Goal: Task Accomplishment & Management: Use online tool/utility

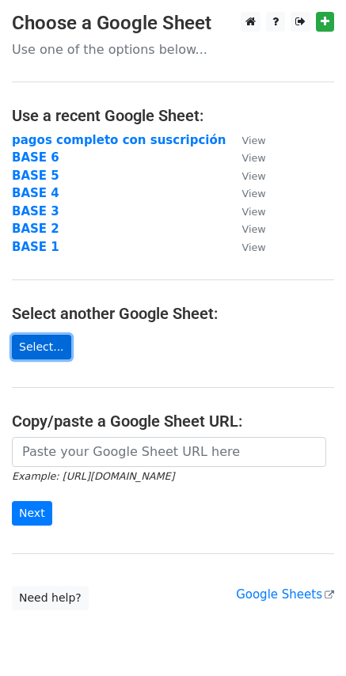
click at [30, 344] on link "Select..." at bounding box center [41, 347] width 59 height 25
click at [34, 340] on link "Select..." at bounding box center [41, 347] width 59 height 25
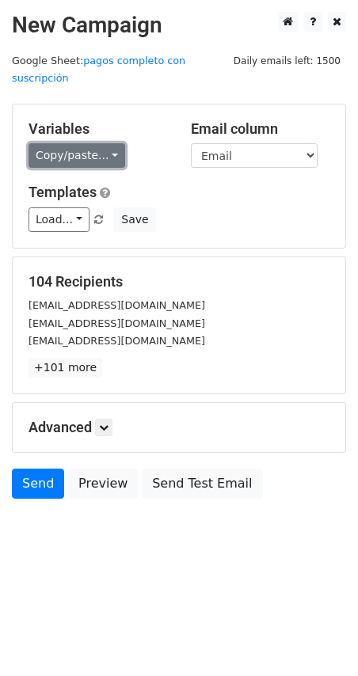
click at [95, 143] on link "Copy/paste..." at bounding box center [76, 155] width 97 height 25
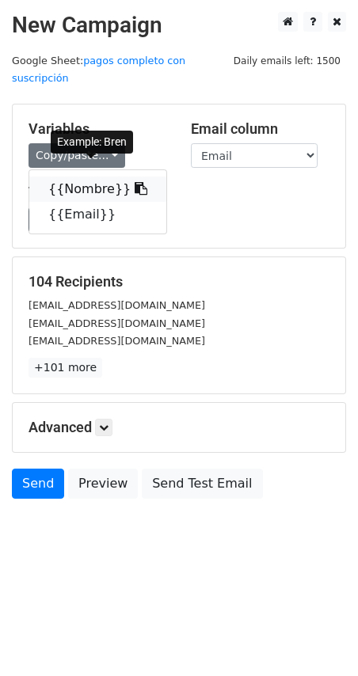
click at [92, 176] on link "{{Nombre}}" at bounding box center [97, 188] width 137 height 25
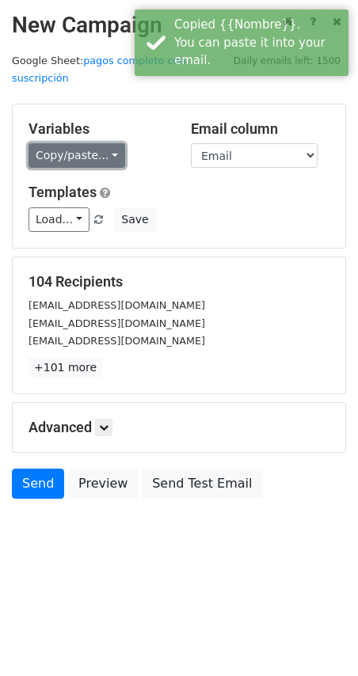
click at [79, 143] on link "Copy/paste..." at bounding box center [76, 155] width 97 height 25
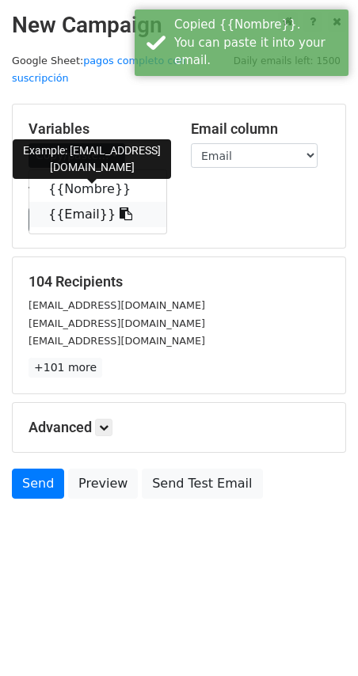
click at [85, 202] on link "{{Email}}" at bounding box center [97, 214] width 137 height 25
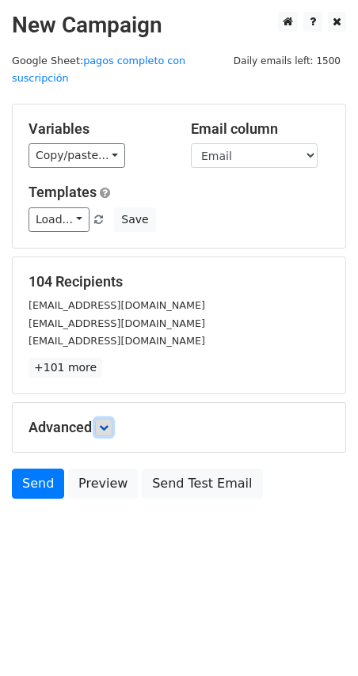
click at [102, 422] on icon at bounding box center [103, 426] width 9 height 9
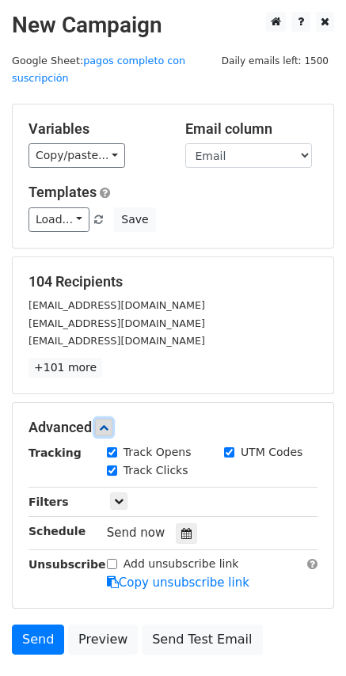
click at [102, 422] on icon at bounding box center [103, 426] width 9 height 9
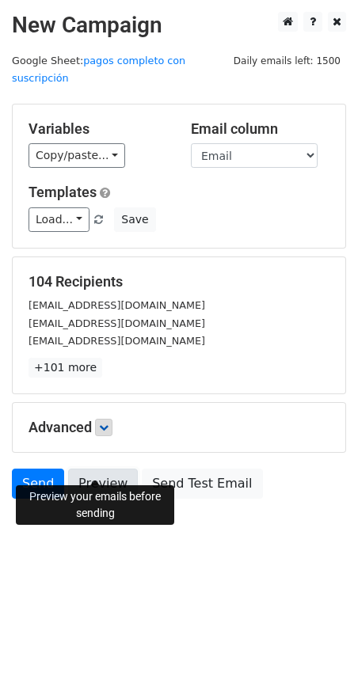
click at [104, 468] on link "Preview" at bounding box center [103, 483] width 70 height 30
click at [107, 470] on link "Preview" at bounding box center [103, 483] width 70 height 30
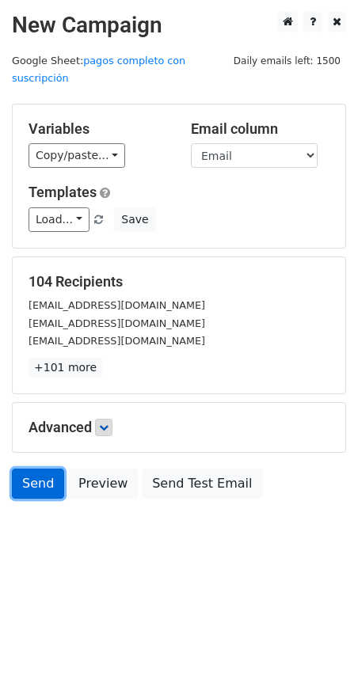
click at [46, 468] on link "Send" at bounding box center [38, 483] width 52 height 30
